Goal: Task Accomplishment & Management: Manage account settings

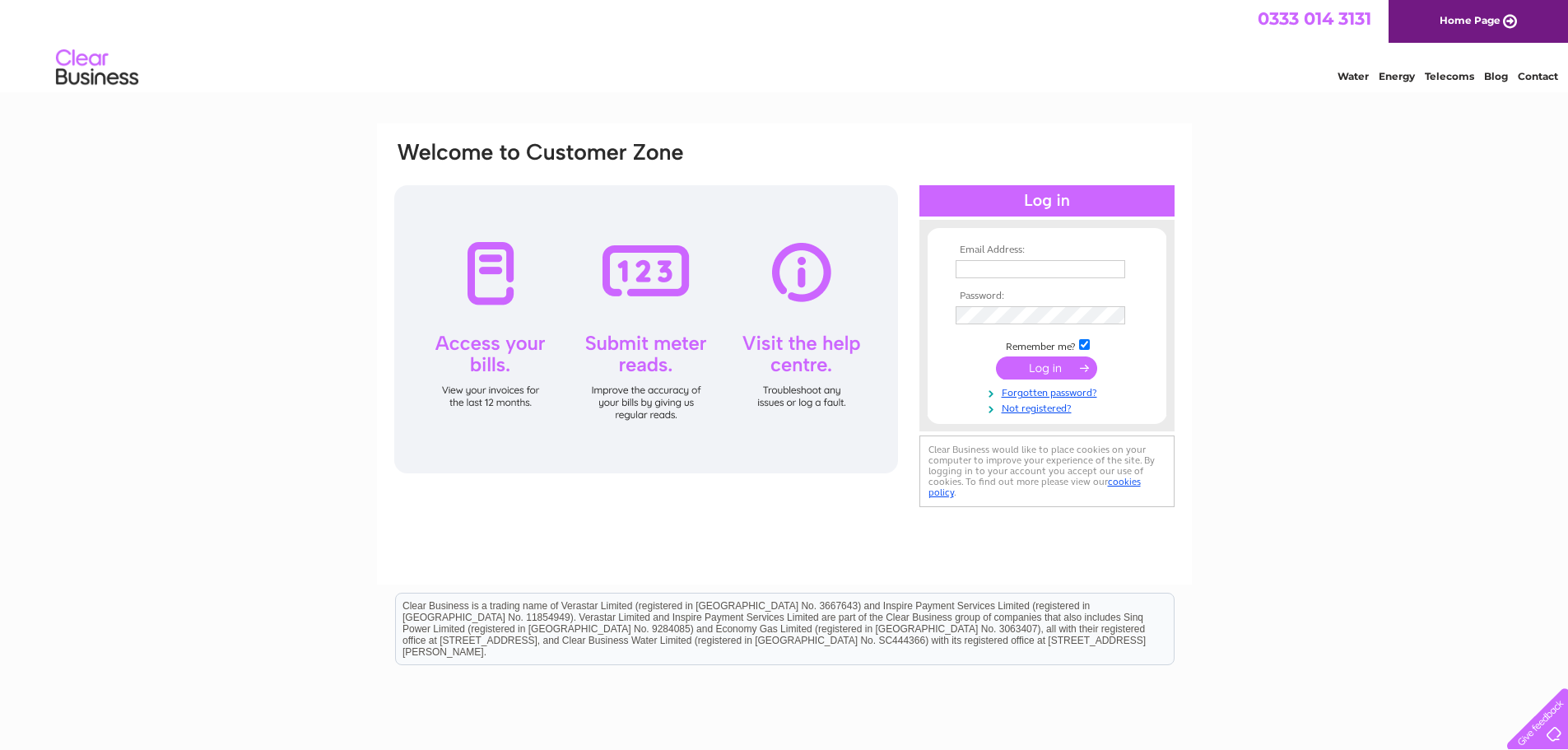
type input "accounts@thedesignerrooms.com"
click at [1046, 365] on input "submit" at bounding box center [1046, 367] width 101 height 23
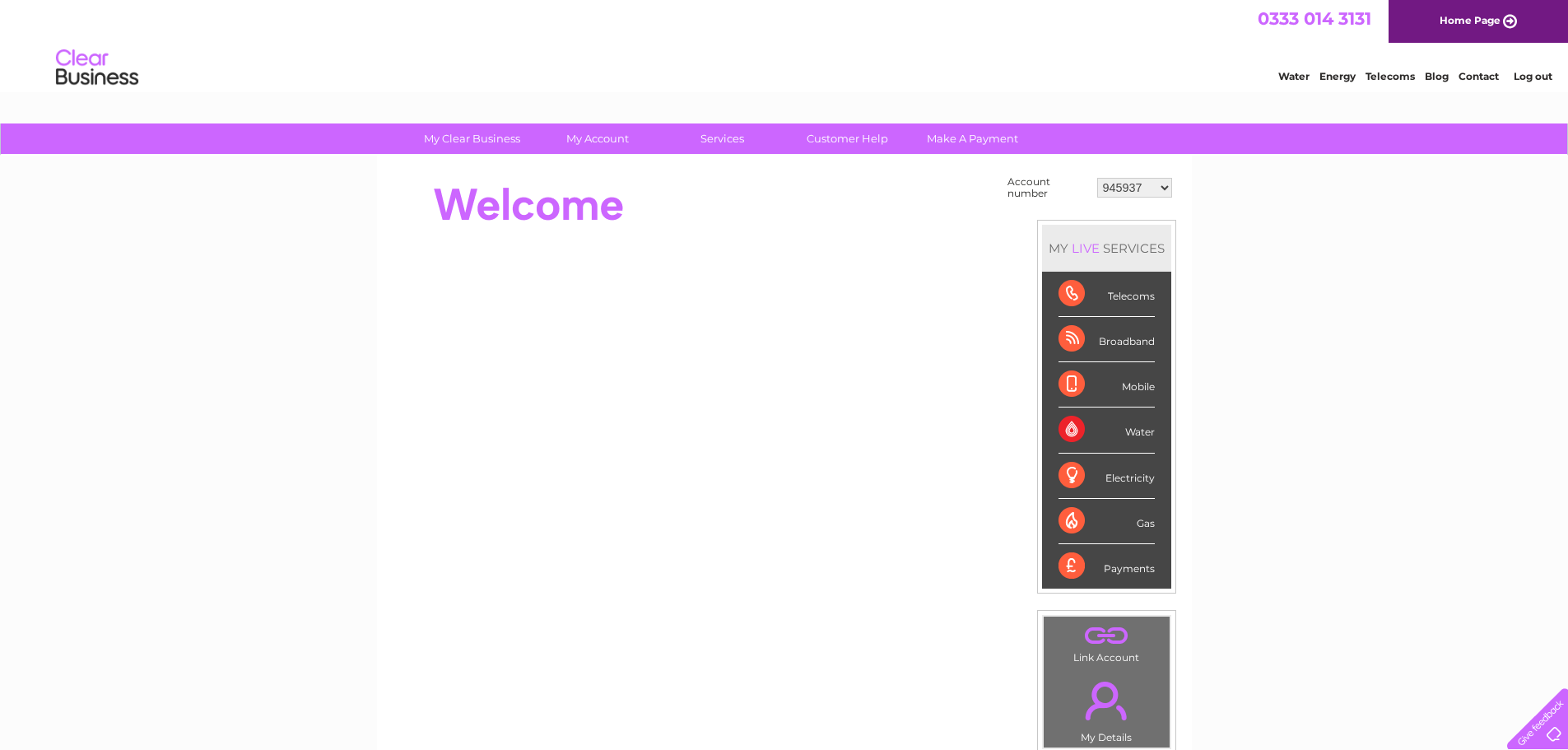
click at [1166, 189] on select "945937 945951 946865 976391 979842 1105182 1143143 1143146 1143148 1143149 1143…" at bounding box center [1134, 188] width 75 height 20
select select "1143146"
click at [1097, 178] on select "945937 945951 946865 976391 979842 1105182 1143143 1143146 1143148 1143149 1143…" at bounding box center [1134, 188] width 75 height 20
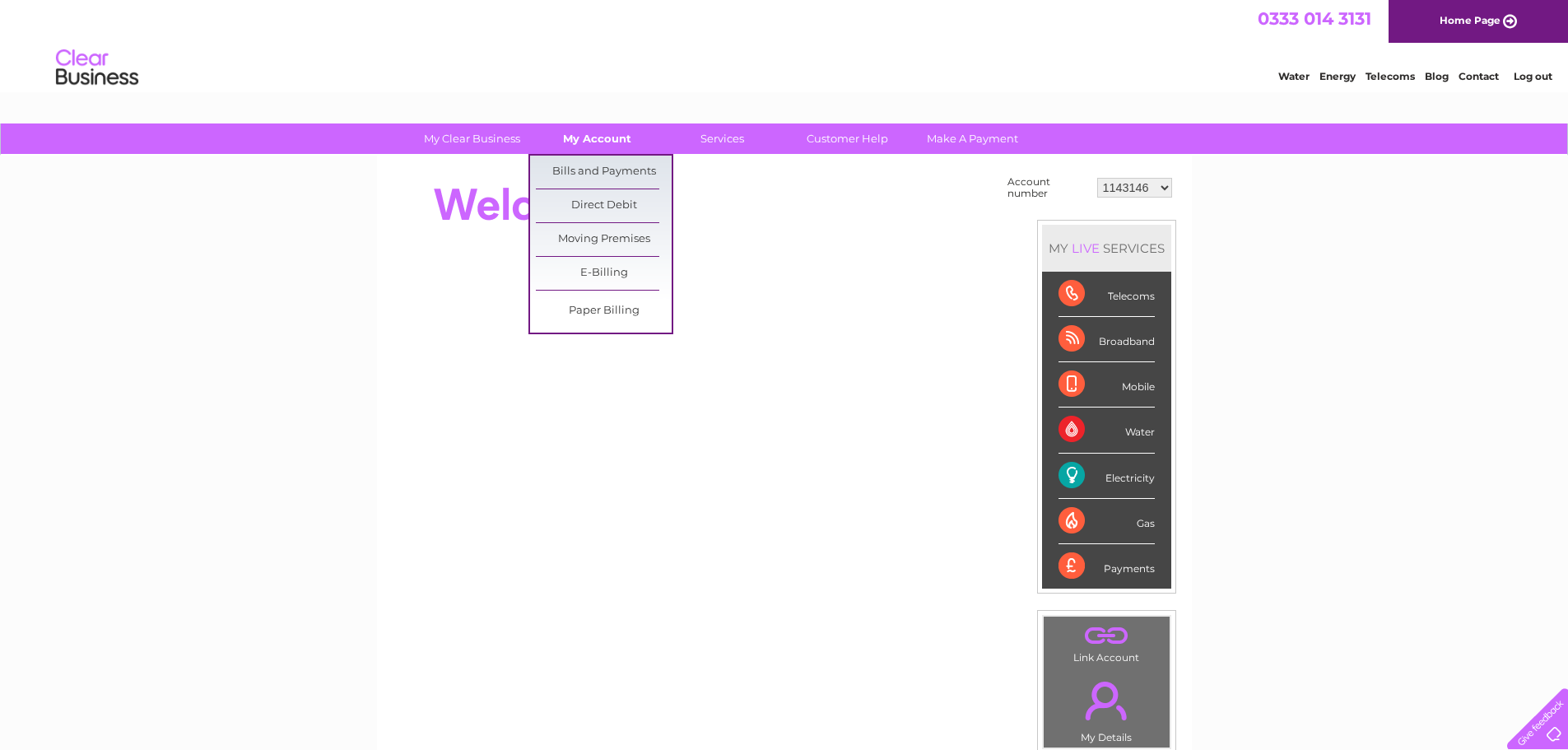
click at [597, 137] on link "My Account" at bounding box center [597, 138] width 136 height 30
click at [596, 172] on link "Bills and Payments" at bounding box center [603, 172] width 136 height 33
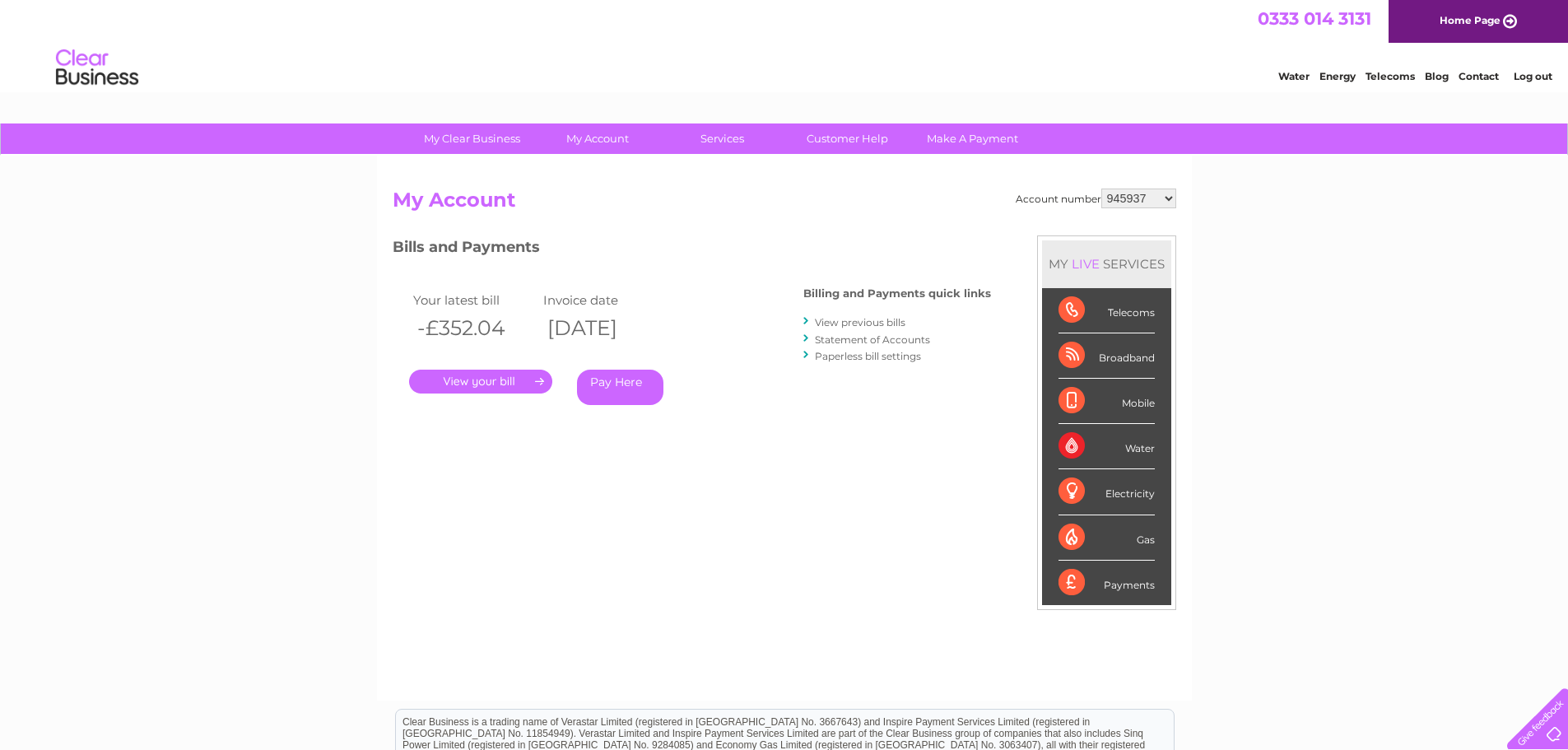
click at [1168, 197] on select "945937 945951 946865 976391 979842 1105182 1143143 1143146 1143148 1143149 1143…" at bounding box center [1139, 199] width 75 height 20
select select "1143146"
click at [1102, 189] on select "945937 945951 946865 976391 979842 1105182 1143143 1143146 1143148 1143149 1143…" at bounding box center [1139, 199] width 75 height 20
click at [466, 380] on link "." at bounding box center [480, 381] width 143 height 24
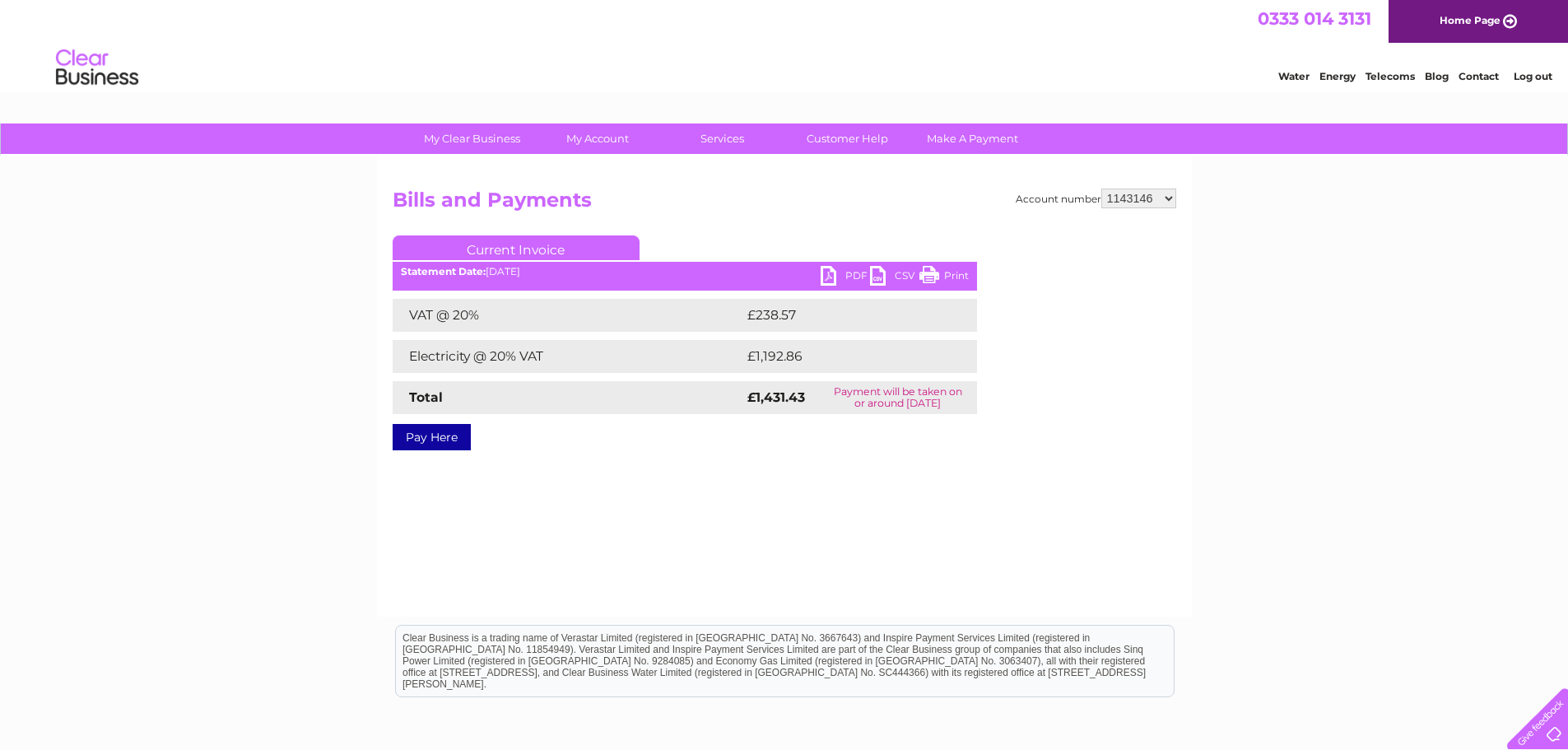
click at [859, 272] on link "PDF" at bounding box center [845, 277] width 49 height 24
click at [1174, 198] on select "945937 945951 946865 976391 979842 1105182 1143143 1143146 1143148 1143149 1143…" at bounding box center [1139, 199] width 75 height 20
select select "1143150"
click at [1102, 189] on select "945937 945951 946865 976391 979842 1105182 1143143 1143146 1143148 1143149 1143…" at bounding box center [1139, 199] width 75 height 20
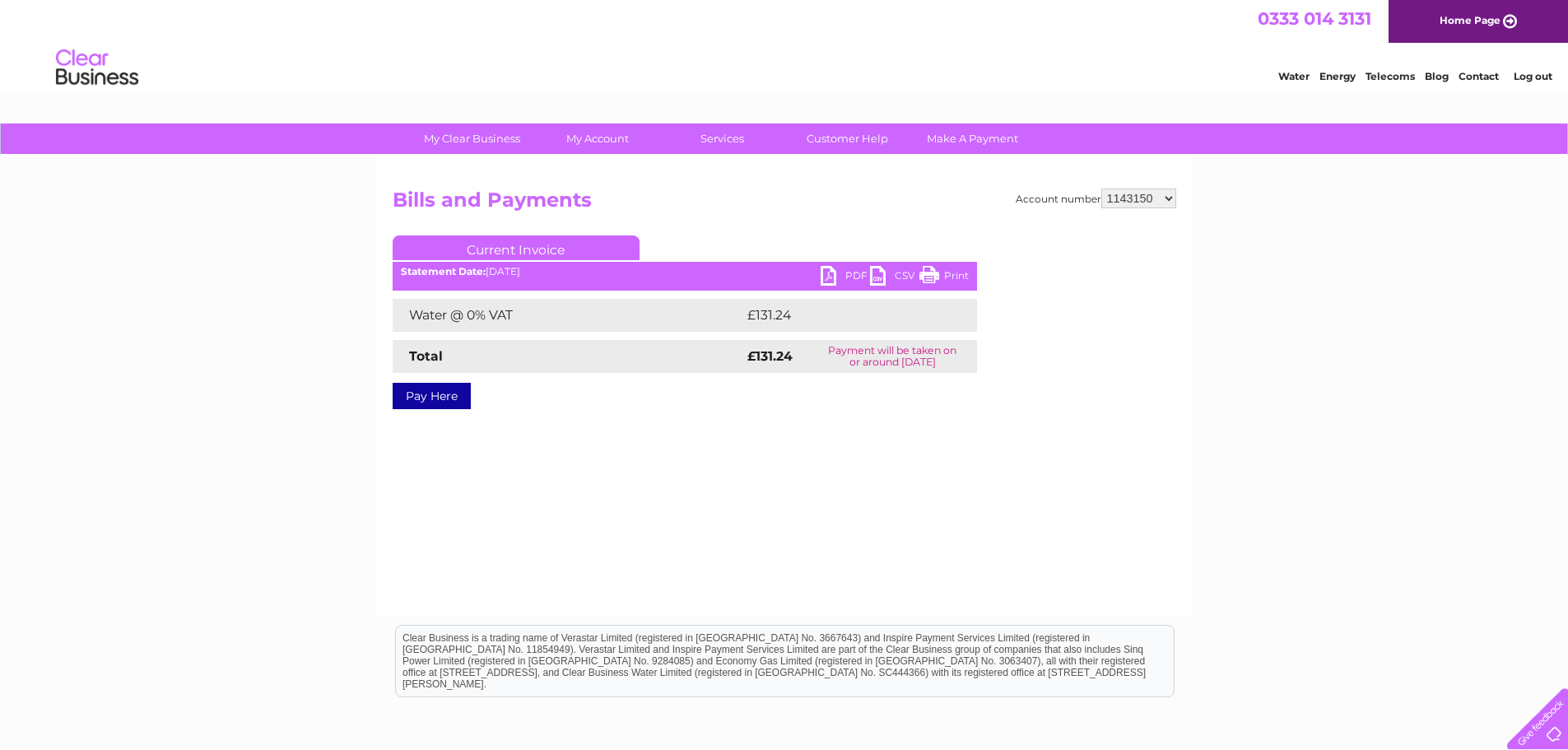
click at [834, 272] on link "PDF" at bounding box center [845, 277] width 49 height 24
click at [1167, 200] on select "945937 945951 946865 976391 979842 1105182 1143143 1143146 1143148 1143149 1143…" at bounding box center [1139, 199] width 75 height 20
select select "1153058"
click at [1102, 189] on select "945937 945951 946865 976391 979842 1105182 1143143 1143146 1143148 1143149 1143…" at bounding box center [1139, 199] width 75 height 20
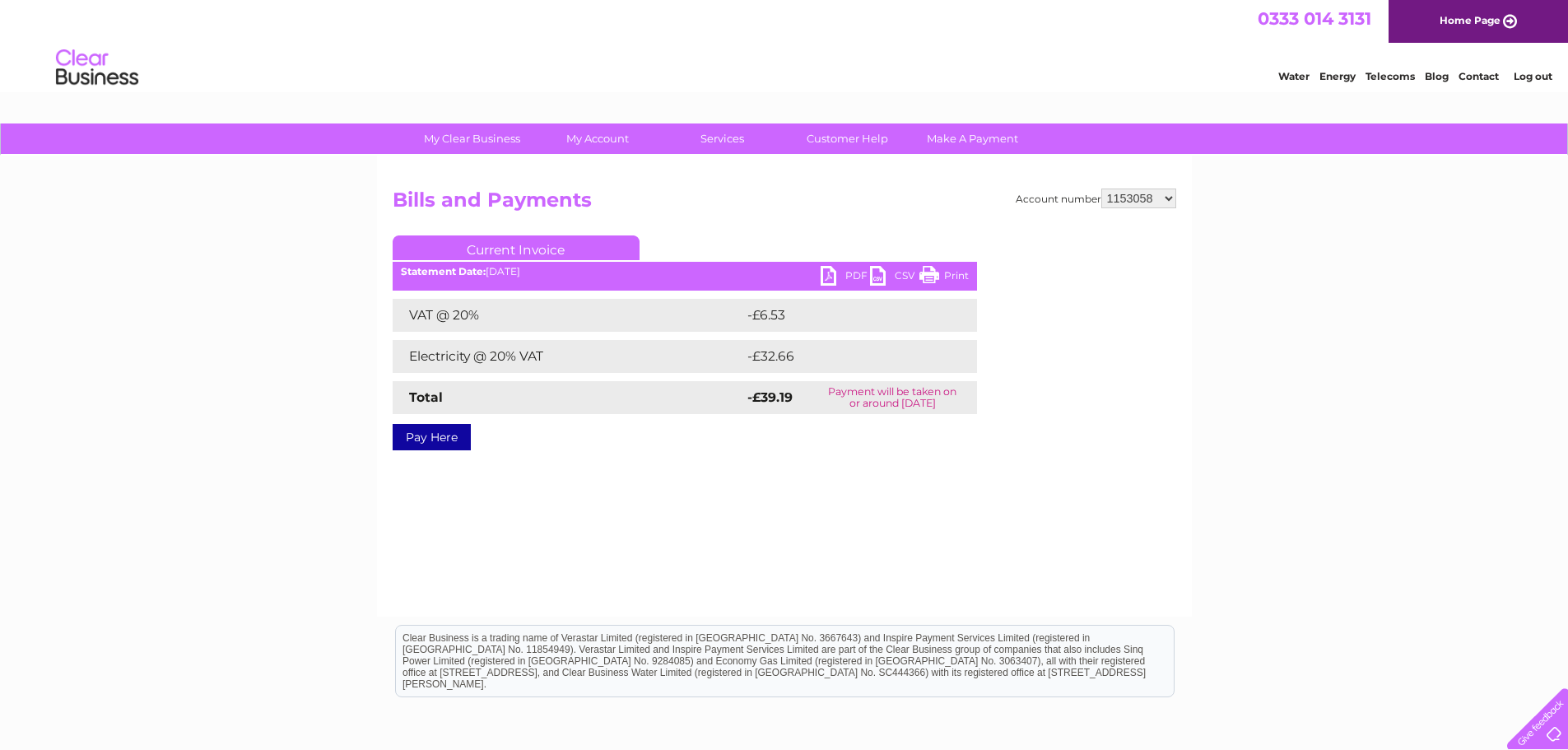
click at [849, 274] on link "PDF" at bounding box center [845, 277] width 49 height 24
click at [1171, 197] on select "945937 945951 946865 976391 979842 1105182 1143143 1143146 1143148 1143149 1143…" at bounding box center [1139, 199] width 75 height 20
select select "1151527"
click at [1102, 189] on select "945937 945951 946865 976391 979842 1105182 1143143 1143146 1143148 1143149 1143…" at bounding box center [1139, 199] width 75 height 20
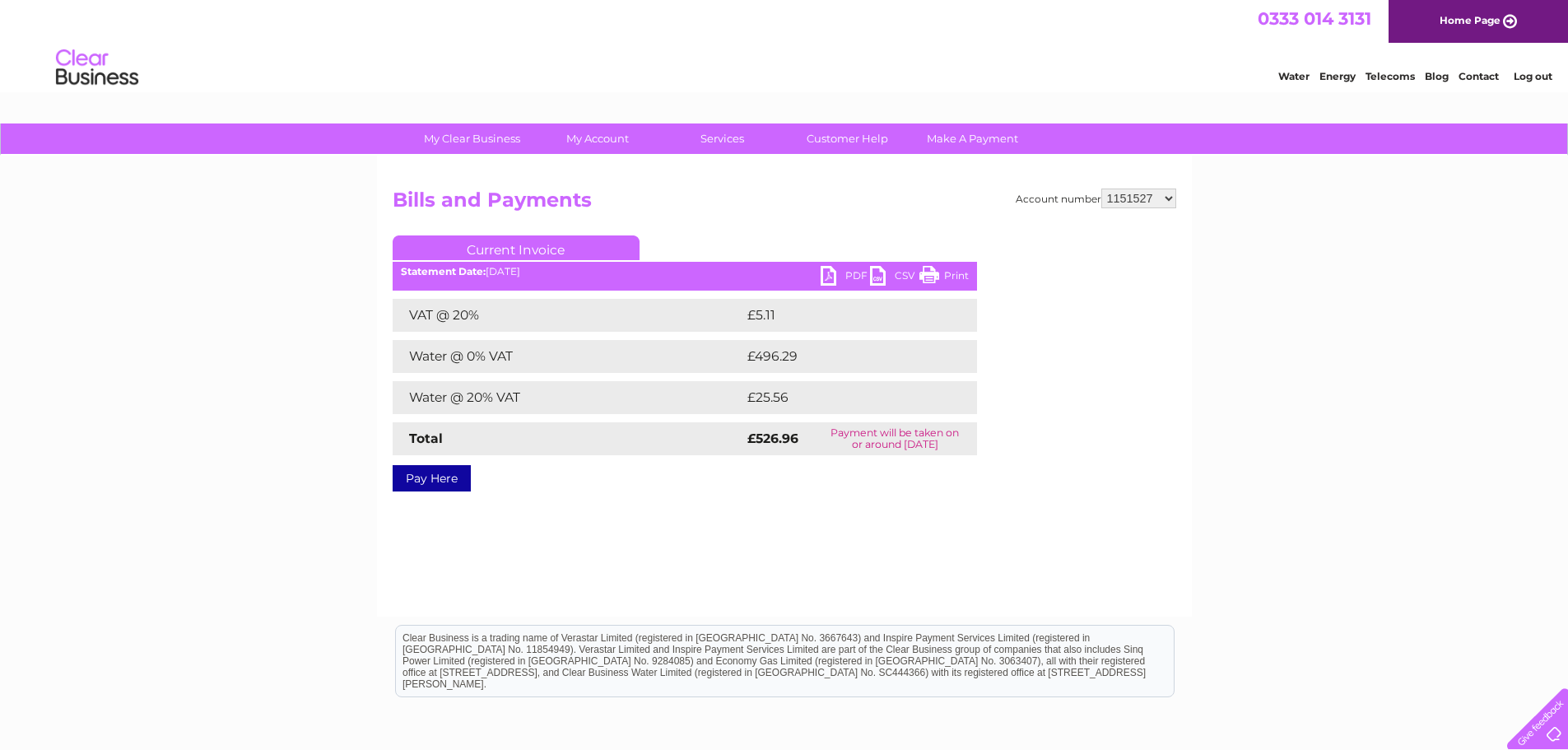
click at [852, 276] on link "PDF" at bounding box center [845, 277] width 49 height 24
click at [844, 278] on link "PDF" at bounding box center [845, 277] width 49 height 24
click at [1526, 79] on link "Log out" at bounding box center [1532, 77] width 38 height 13
